Goal: Task Accomplishment & Management: Manage account settings

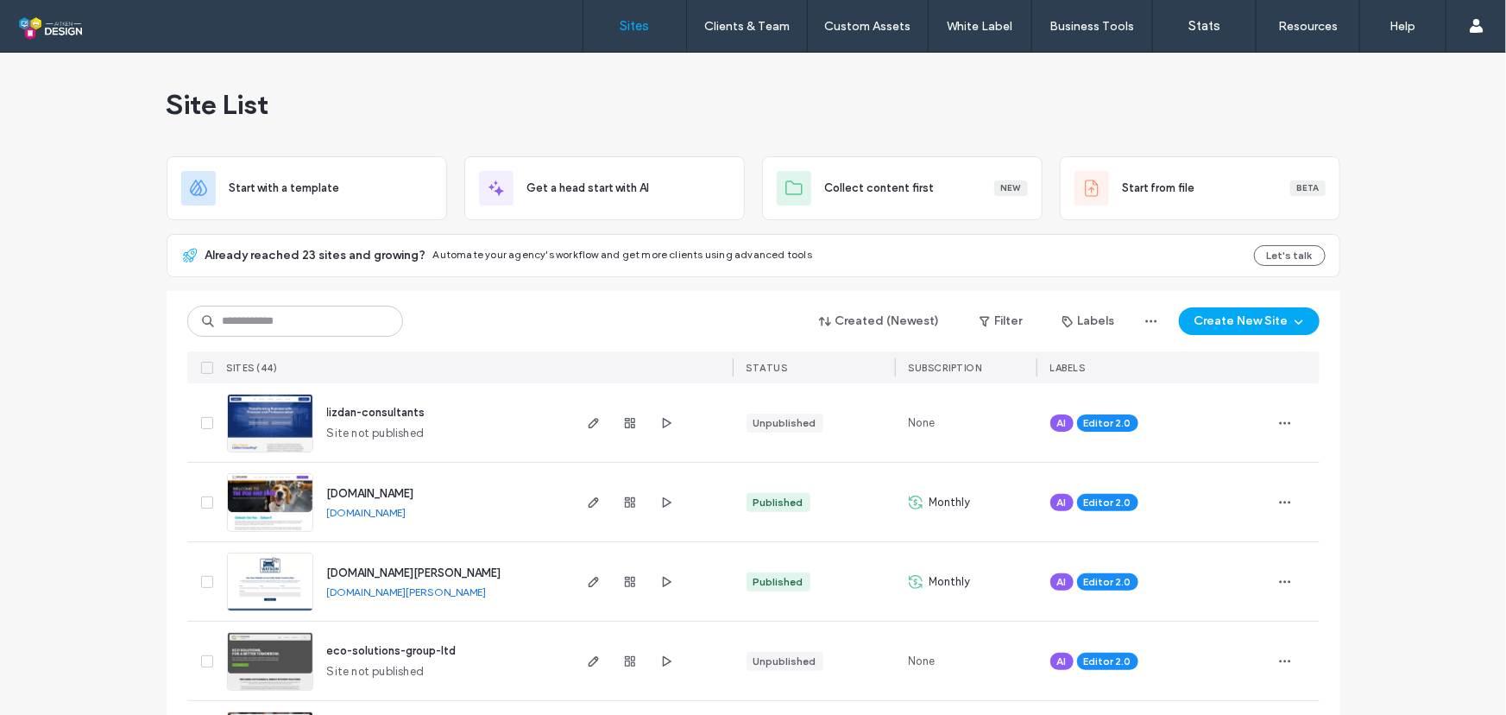
scroll to position [199, 0]
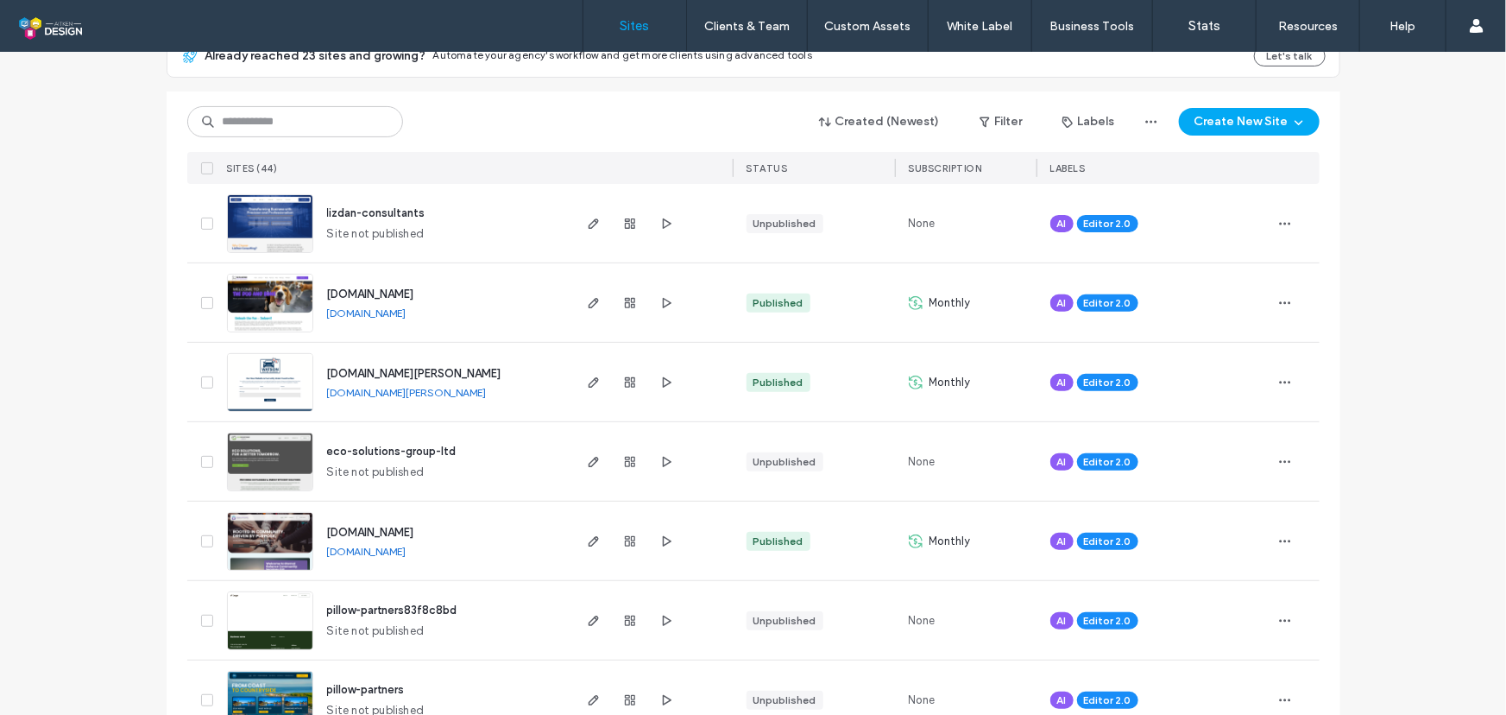
click at [406, 549] on link "www.ebcommunity.org.uk" at bounding box center [366, 551] width 79 height 13
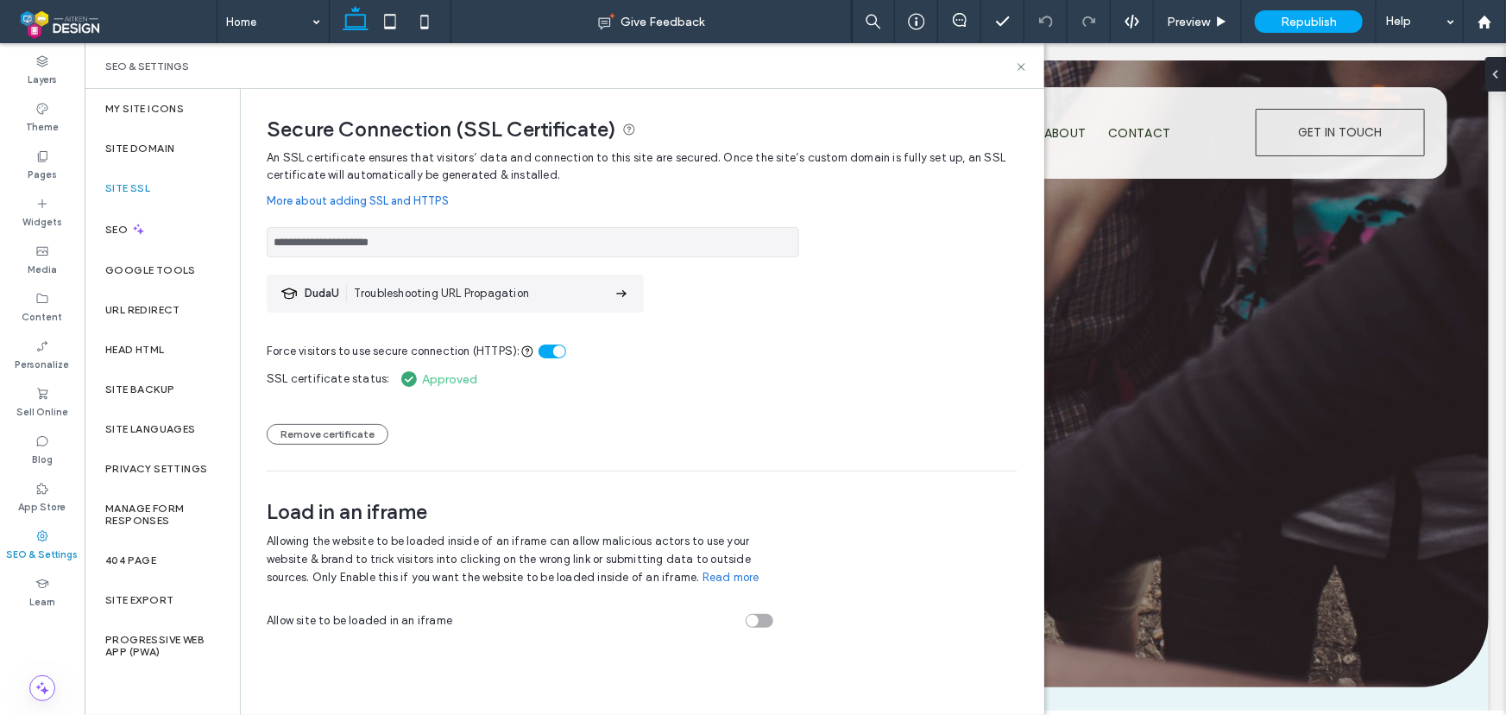
click at [426, 381] on div "Approved" at bounding box center [436, 379] width 92 height 21
click at [554, 350] on div "toggle" at bounding box center [559, 351] width 12 height 12
click at [556, 350] on div "toggle" at bounding box center [553, 351] width 28 height 14
click at [323, 436] on button "Remove certificate" at bounding box center [328, 434] width 122 height 21
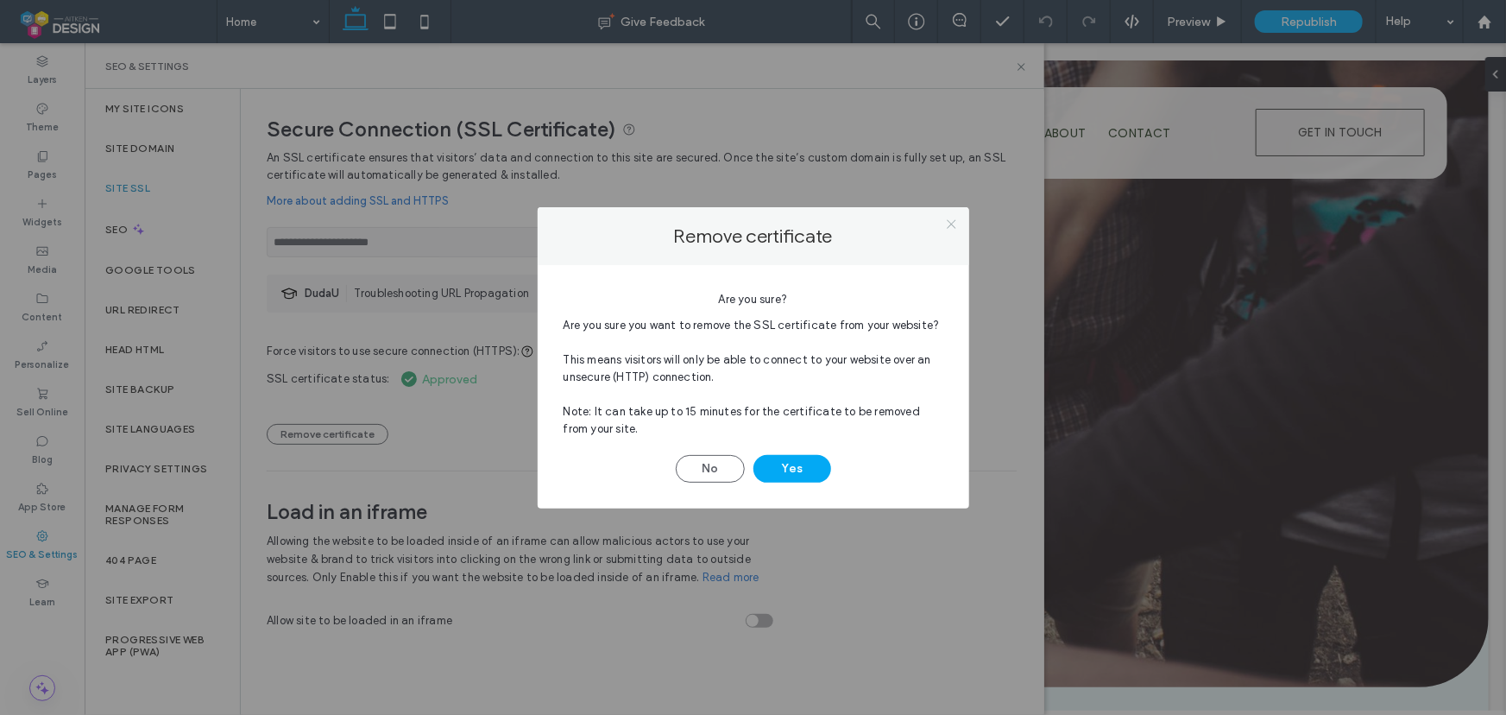
click at [950, 222] on icon at bounding box center [951, 223] width 13 height 13
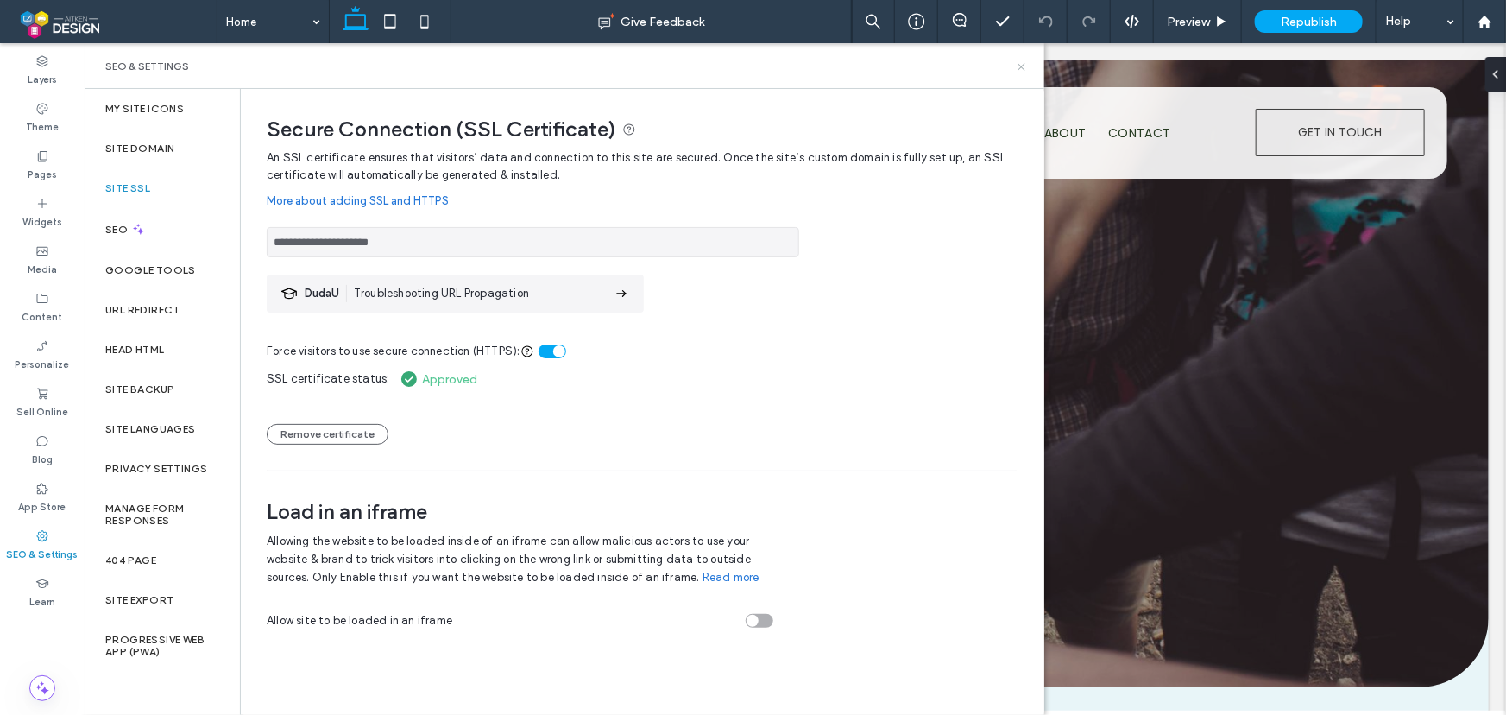
click at [1024, 64] on icon at bounding box center [1021, 66] width 13 height 13
